Goal: Task Accomplishment & Management: Complete application form

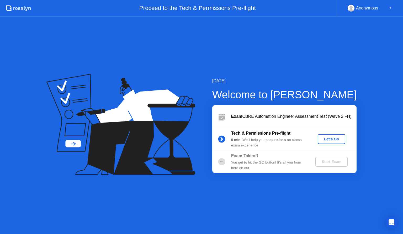
click at [329, 138] on div "Let's Go" at bounding box center [331, 139] width 23 height 4
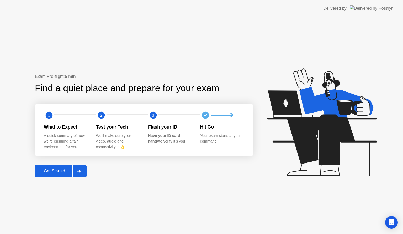
click at [206, 114] on icon at bounding box center [205, 115] width 3 height 3
click at [392, 220] on icon "Open Intercom Messenger" at bounding box center [391, 222] width 6 height 7
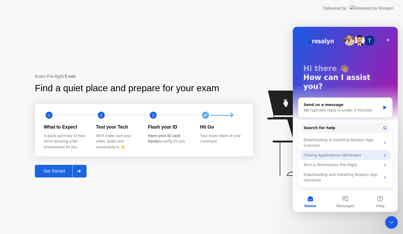
click at [340, 152] on div "Closing Applications (Windows)" at bounding box center [342, 155] width 77 height 6
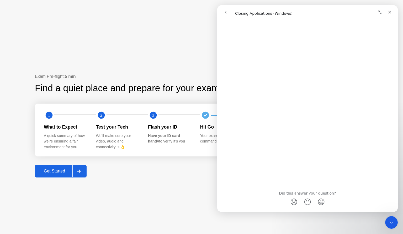
scroll to position [567, 0]
click at [389, 13] on icon "Close" at bounding box center [390, 12] width 4 height 4
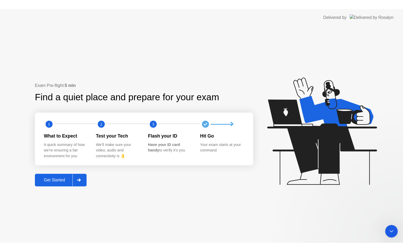
scroll to position [0, 0]
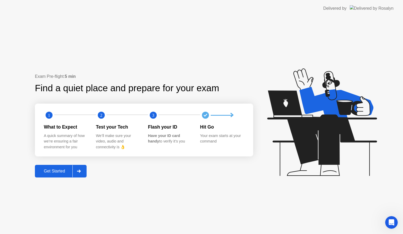
click at [77, 169] on div at bounding box center [78, 171] width 13 height 12
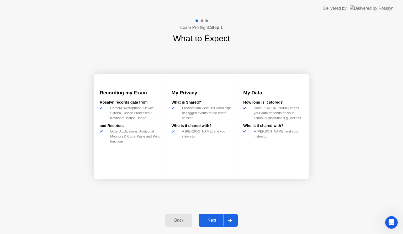
click at [215, 218] on div "Next" at bounding box center [211, 220] width 23 height 5
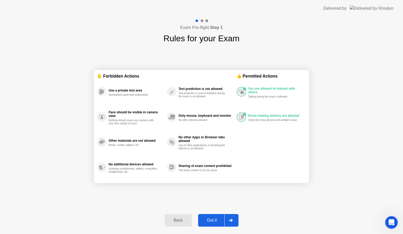
click at [215, 218] on div "Got it" at bounding box center [212, 220] width 25 height 5
select select "**********"
select select "*******"
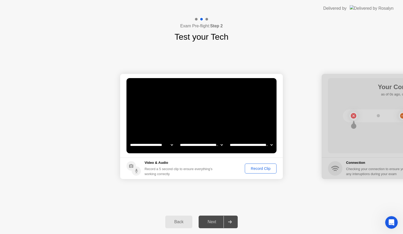
drag, startPoint x: 257, startPoint y: 167, endPoint x: 252, endPoint y: 167, distance: 4.7
click at [252, 167] on div "Record Clip" at bounding box center [261, 168] width 28 height 4
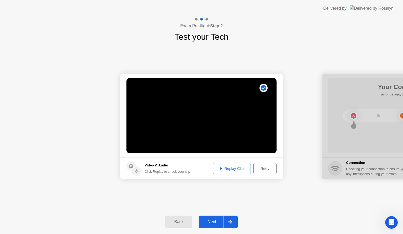
click at [217, 220] on div "Next" at bounding box center [211, 221] width 23 height 5
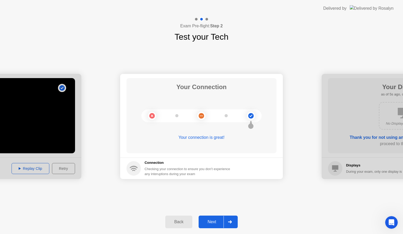
click at [217, 220] on div "Next" at bounding box center [211, 221] width 23 height 5
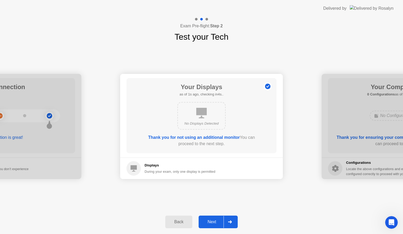
click at [217, 220] on div "Next" at bounding box center [211, 221] width 23 height 5
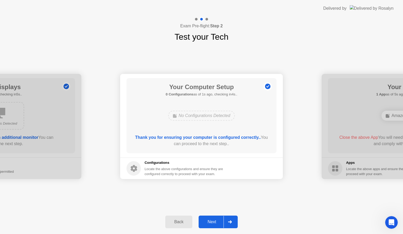
click at [217, 220] on div "Next" at bounding box center [211, 221] width 23 height 5
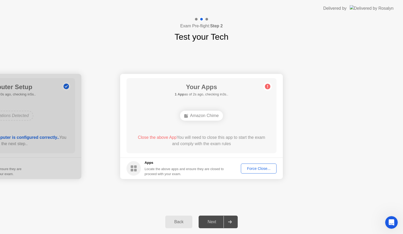
click at [251, 167] on div "Force Close..." at bounding box center [259, 168] width 32 height 4
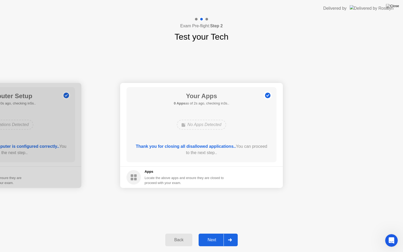
click at [217, 233] on button "Next" at bounding box center [218, 240] width 39 height 13
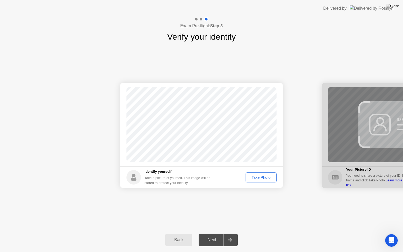
click at [217, 233] on div "Next" at bounding box center [211, 240] width 23 height 5
click at [261, 177] on div "Take Photo" at bounding box center [260, 177] width 27 height 4
click at [213, 233] on button "Next" at bounding box center [218, 240] width 39 height 13
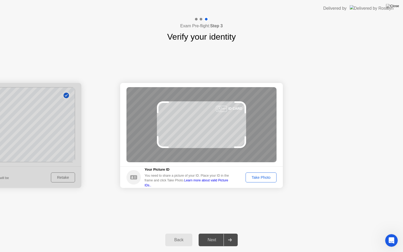
click at [259, 178] on div "Take Photo" at bounding box center [260, 177] width 27 height 4
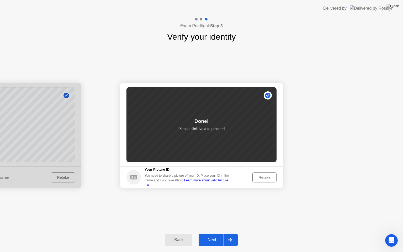
click at [212, 233] on div "Next" at bounding box center [211, 240] width 23 height 5
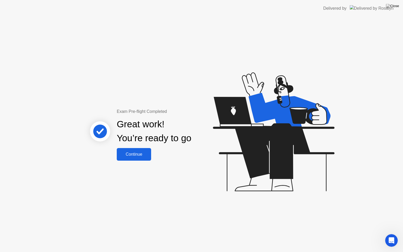
click at [134, 155] on div "Continue" at bounding box center [133, 154] width 31 height 5
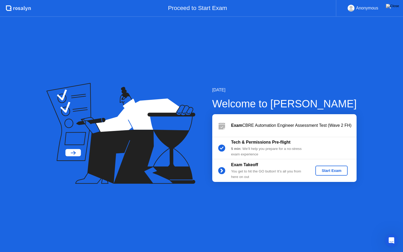
click at [333, 171] on div "Start Exam" at bounding box center [332, 170] width 28 height 4
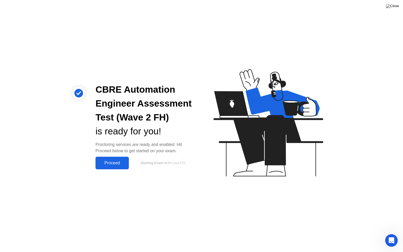
click at [117, 162] on div "Proceed" at bounding box center [112, 163] width 30 height 5
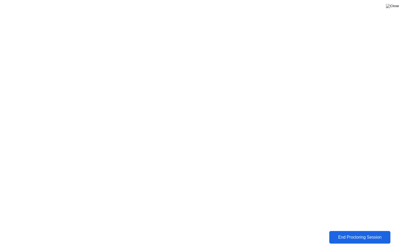
click at [359, 233] on div "End Proctoring Session" at bounding box center [360, 237] width 58 height 5
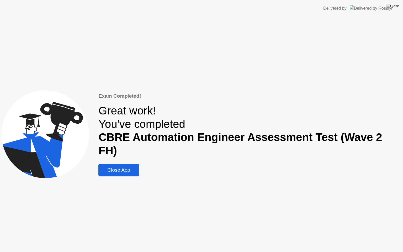
click at [123, 167] on div "Close App" at bounding box center [119, 170] width 38 height 6
